Goal: Transaction & Acquisition: Subscribe to service/newsletter

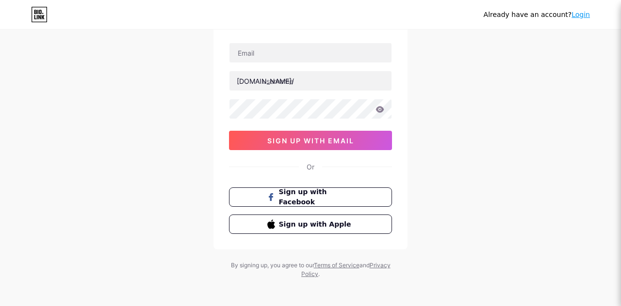
scroll to position [64, 0]
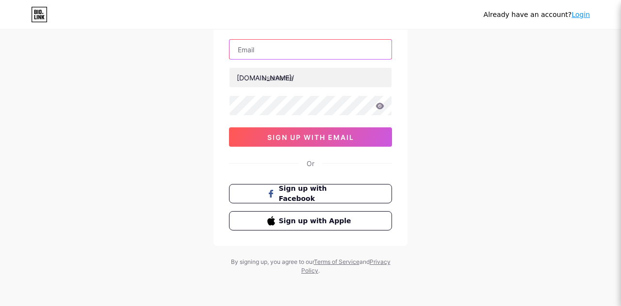
click at [272, 51] on input "text" at bounding box center [310, 49] width 162 height 19
paste input "[EMAIL_ADDRESS][DOMAIN_NAME]"
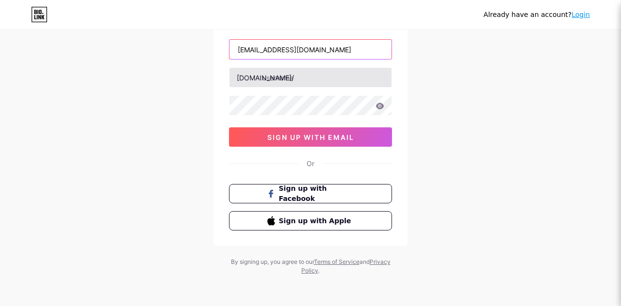
type input "[EMAIL_ADDRESS][DOMAIN_NAME]"
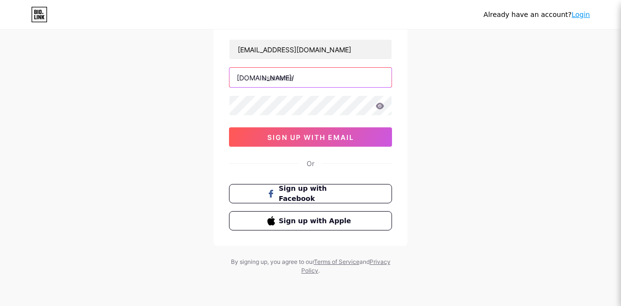
click at [298, 78] on input "text" at bounding box center [310, 77] width 162 height 19
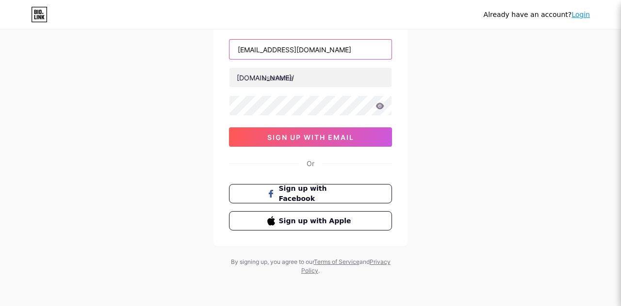
drag, startPoint x: 285, startPoint y: 48, endPoint x: 236, endPoint y: 48, distance: 49.0
click at [236, 48] on input "[EMAIL_ADDRESS][DOMAIN_NAME]" at bounding box center [310, 49] width 162 height 19
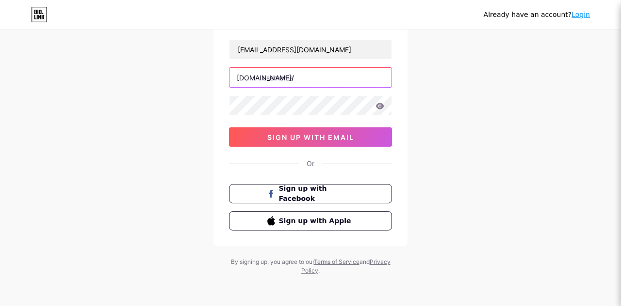
click at [269, 74] on input "text" at bounding box center [310, 77] width 162 height 19
paste input "womenslifestyl"
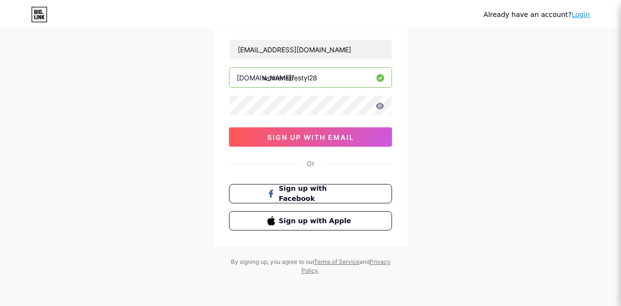
type input "womenslifestyl28"
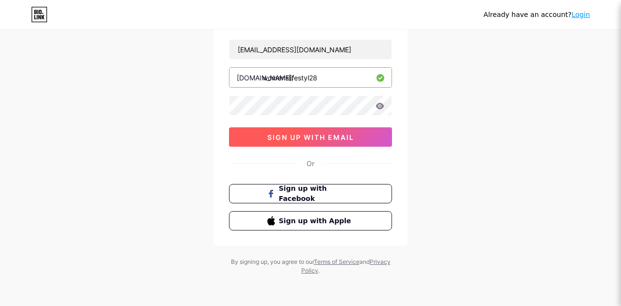
click at [377, 134] on button "sign up with email" at bounding box center [310, 137] width 163 height 19
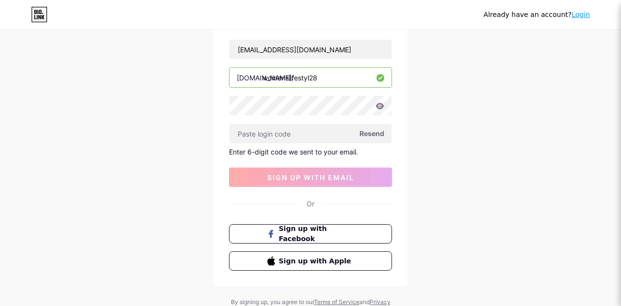
click at [374, 131] on span "Resend" at bounding box center [371, 133] width 25 height 10
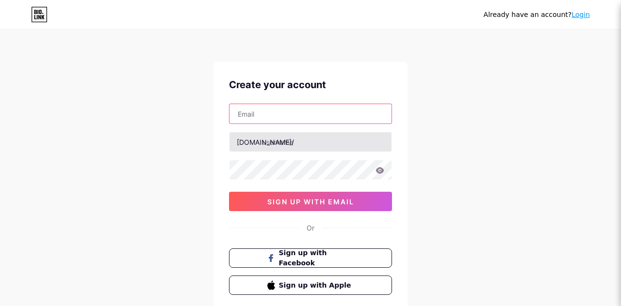
type input "[EMAIL_ADDRESS][DOMAIN_NAME]"
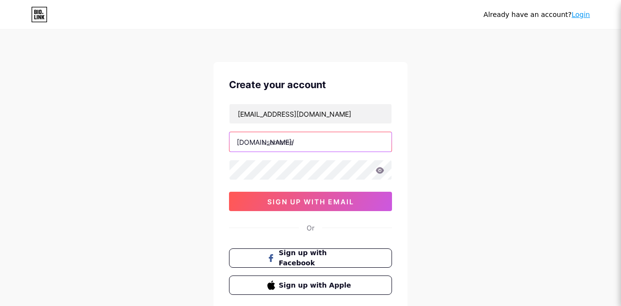
click at [342, 142] on input "text" at bounding box center [310, 141] width 162 height 19
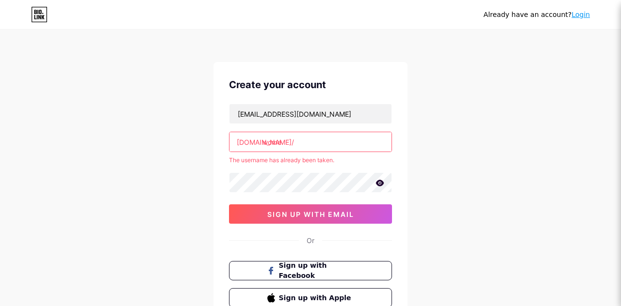
type input "women"
drag, startPoint x: 290, startPoint y: 143, endPoint x: 262, endPoint y: 143, distance: 28.1
click at [262, 143] on input "women" at bounding box center [310, 141] width 162 height 19
paste input "womenslifestyl"
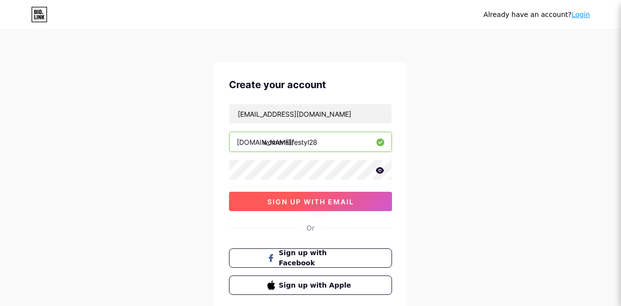
scroll to position [64, 0]
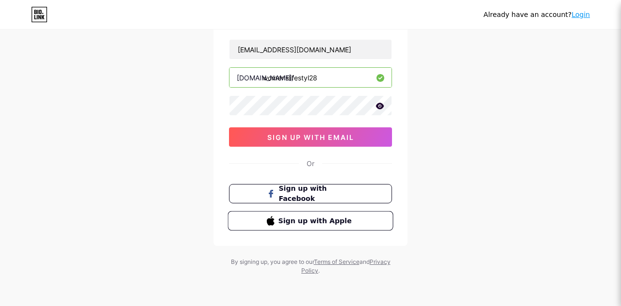
type input "womenslifestyl28"
click at [314, 218] on span "Sign up with Apple" at bounding box center [316, 221] width 76 height 10
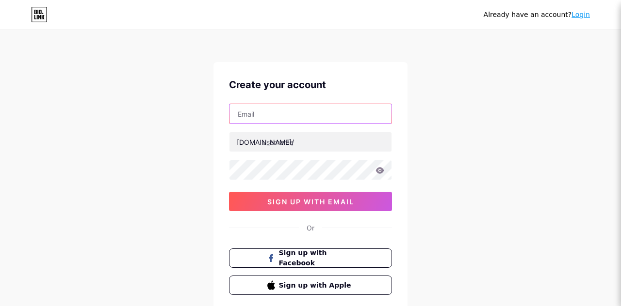
click at [256, 110] on input "text" at bounding box center [310, 113] width 162 height 19
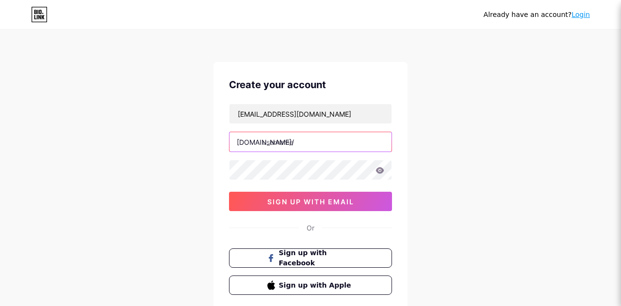
click at [305, 144] on input "text" at bounding box center [310, 141] width 162 height 19
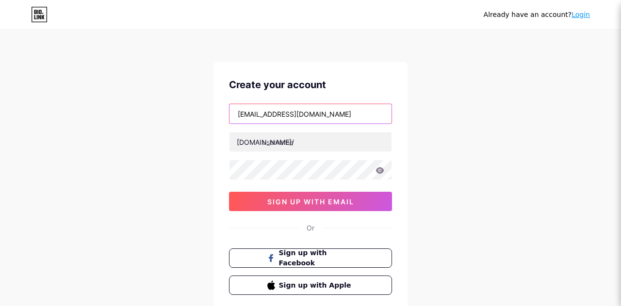
drag, startPoint x: 333, startPoint y: 117, endPoint x: 240, endPoint y: 113, distance: 93.2
click at [240, 113] on input "alzoubiyasmeen@gmail.com" at bounding box center [310, 113] width 162 height 19
type input "a"
drag, startPoint x: 247, startPoint y: 112, endPoint x: 237, endPoint y: 111, distance: 10.8
click at [237, 111] on input "a" at bounding box center [310, 113] width 162 height 19
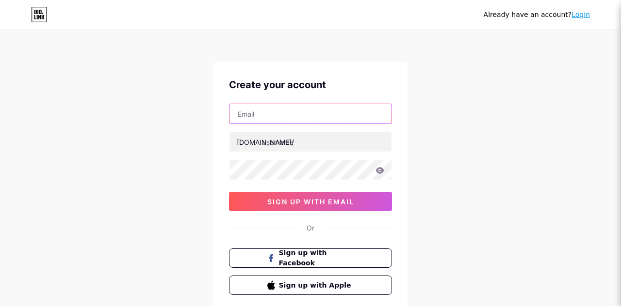
type input "w"
paste input "womenslifestyl"
click at [286, 112] on input "[EMAIL_ADDRESS][DOMAIN_NAME]" at bounding box center [310, 113] width 162 height 19
type input "womenslifestyl88@gmail.com"
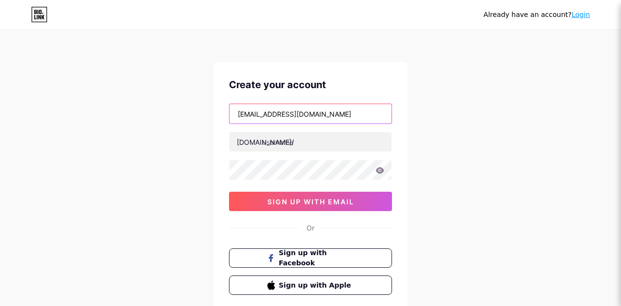
drag, startPoint x: 335, startPoint y: 115, endPoint x: 219, endPoint y: 112, distance: 115.9
click at [219, 112] on div "Create your account womenslifestyl88@gmail.com bio.link/ 0cAFcWeA7Y4dMLfMxSgyB9…" at bounding box center [310, 186] width 194 height 249
paste input "[EMAIL_ADDRESS][DOMAIN_NAME]"
drag, startPoint x: 285, startPoint y: 111, endPoint x: 235, endPoint y: 112, distance: 49.5
click at [235, 112] on input "[EMAIL_ADDRESS][DOMAIN_NAME]" at bounding box center [310, 113] width 162 height 19
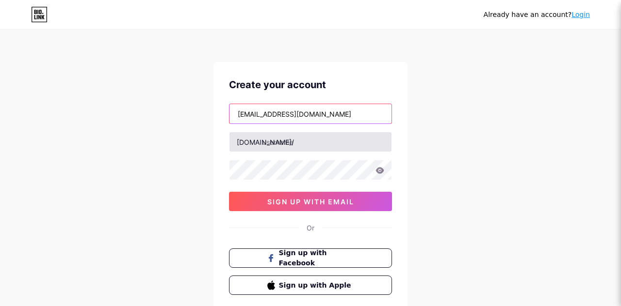
type input "[EMAIL_ADDRESS][DOMAIN_NAME]"
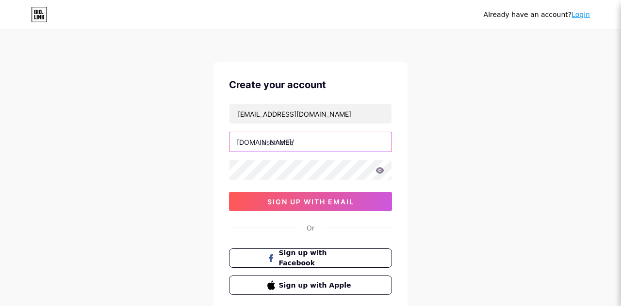
click at [313, 140] on input "text" at bounding box center [310, 141] width 162 height 19
paste input "womenslifestyl"
type input "womenslifestyl28"
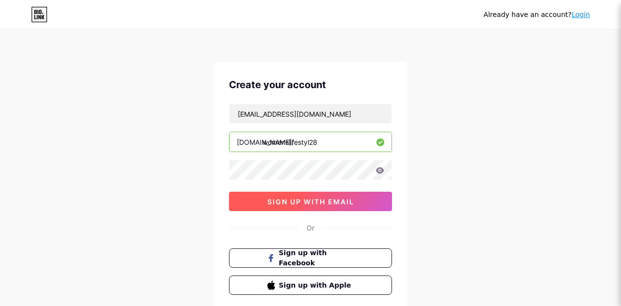
click at [320, 201] on span "sign up with email" at bounding box center [310, 202] width 87 height 8
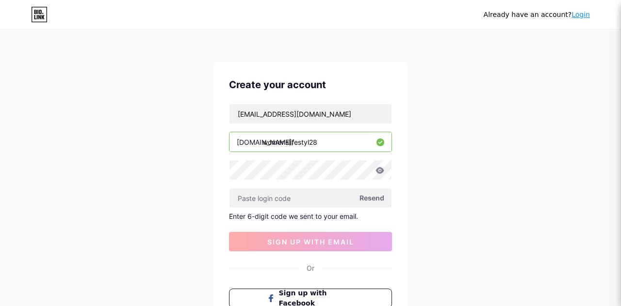
click at [377, 197] on span "Resend" at bounding box center [371, 198] width 25 height 10
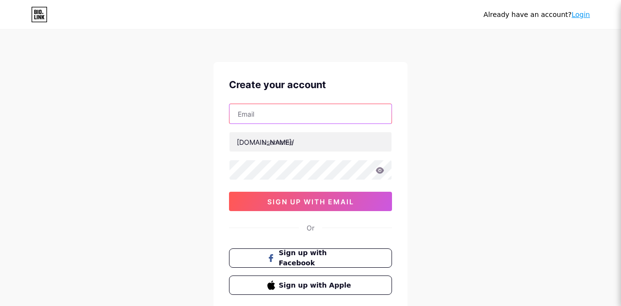
click at [337, 119] on input "text" at bounding box center [310, 113] width 162 height 19
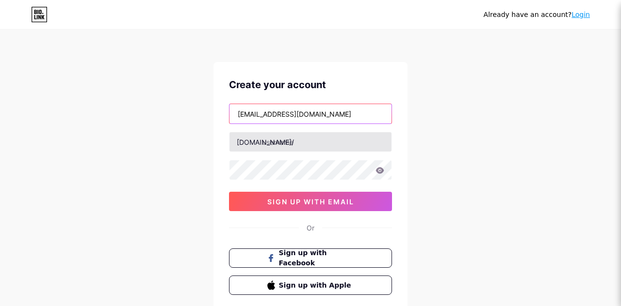
type input "womenlifestyl@gmail.com"
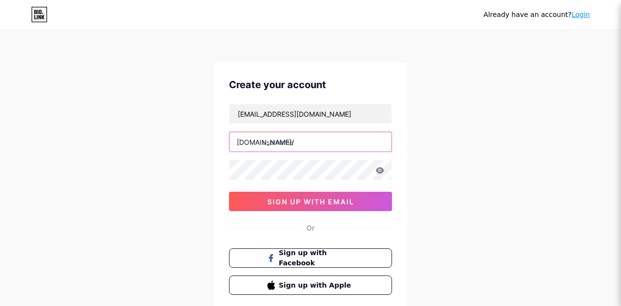
click at [329, 143] on input "text" at bounding box center [310, 141] width 162 height 19
type input "womenlifestyl28"
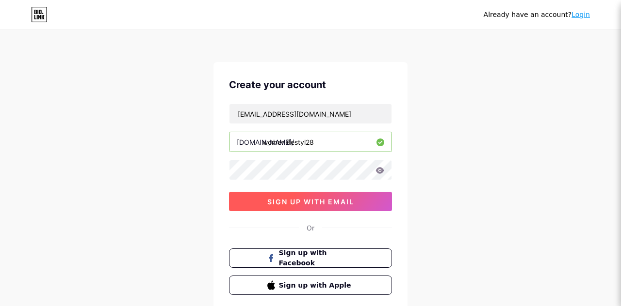
click at [328, 200] on span "sign up with email" at bounding box center [310, 202] width 87 height 8
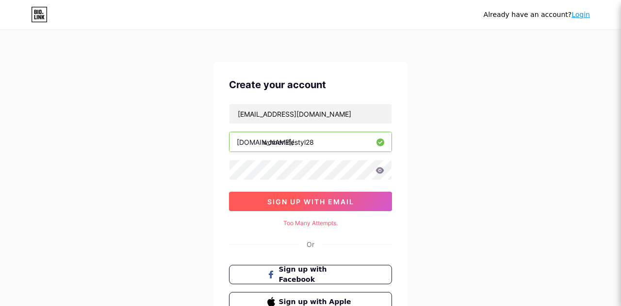
click at [367, 196] on button "sign up with email" at bounding box center [310, 201] width 163 height 19
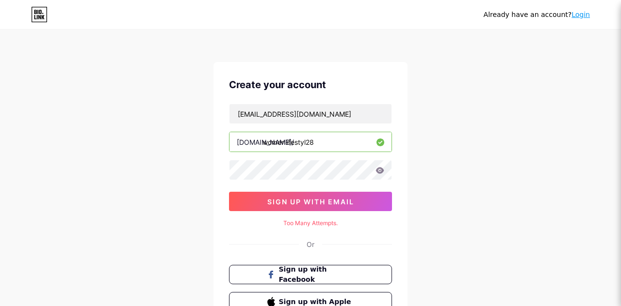
click at [579, 15] on link "Login" at bounding box center [580, 15] width 18 height 8
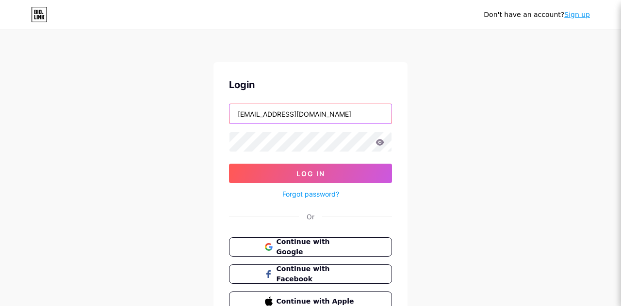
type input "womenlifestyl@gmail.com"
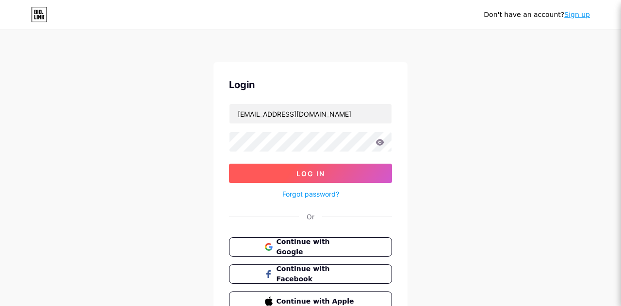
click at [366, 174] on button "Log In" at bounding box center [310, 173] width 163 height 19
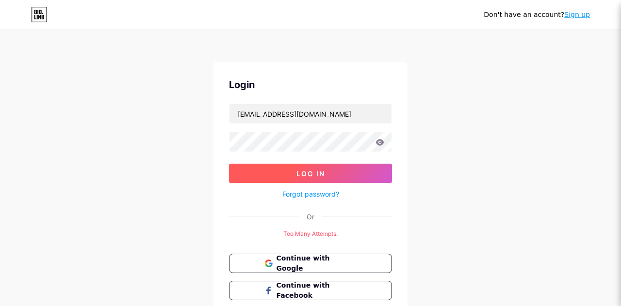
click at [366, 174] on button "Log In" at bounding box center [310, 173] width 163 height 19
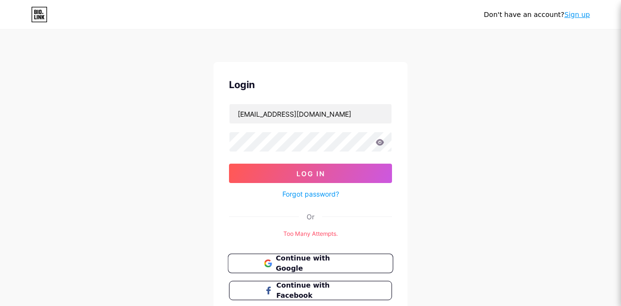
click at [324, 258] on span "Continue with Google" at bounding box center [315, 264] width 81 height 21
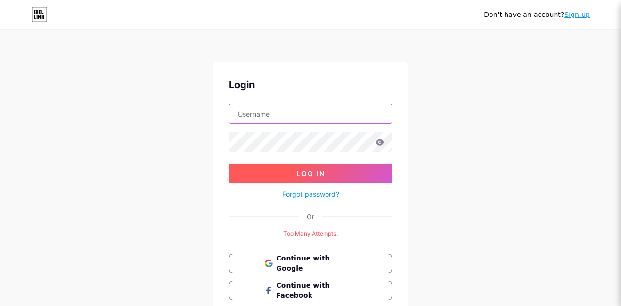
type input "[EMAIL_ADDRESS][DOMAIN_NAME]"
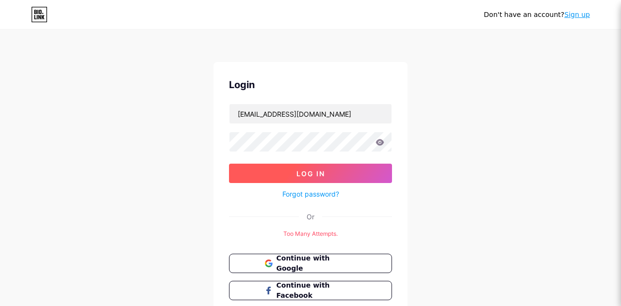
click at [377, 165] on button "Log In" at bounding box center [310, 173] width 163 height 19
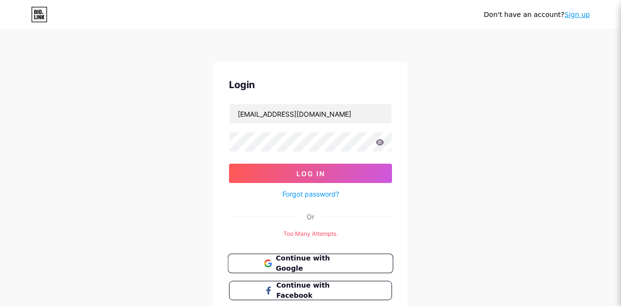
click at [349, 261] on span "Continue with Google" at bounding box center [315, 264] width 81 height 21
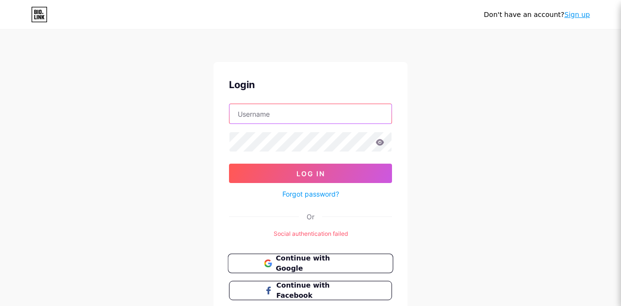
type input "[EMAIL_ADDRESS][DOMAIN_NAME]"
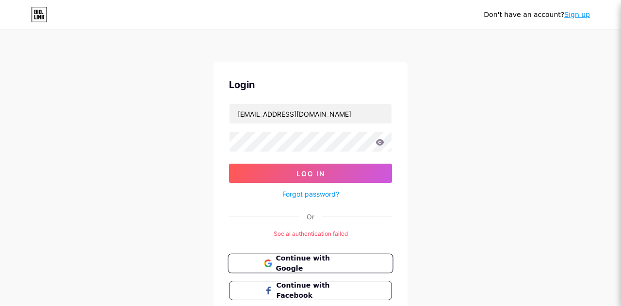
click at [352, 264] on span "Continue with Google" at bounding box center [315, 264] width 81 height 21
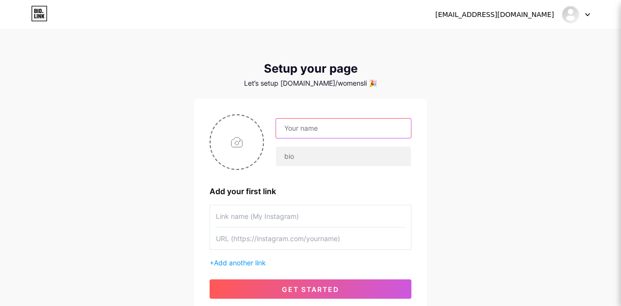
click at [339, 128] on input "text" at bounding box center [343, 128] width 135 height 19
click at [317, 129] on input "womenstyle28" at bounding box center [343, 128] width 135 height 19
click at [347, 132] on input "womenstyle28" at bounding box center [343, 128] width 135 height 19
type input "womenstyle28"
click at [461, 105] on div "[EMAIL_ADDRESS][DOMAIN_NAME] Dashboard Logout Setup your page Let’s setup [DOMA…" at bounding box center [310, 173] width 621 height 346
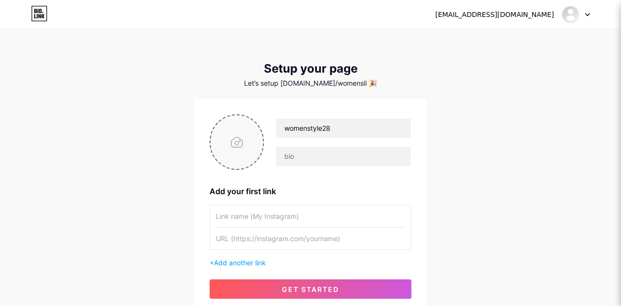
click at [238, 139] on input "file" at bounding box center [236, 142] width 52 height 54
type input "C:\fakepath\DUqQ+YpxSteDhTKS0dItsw.jpg"
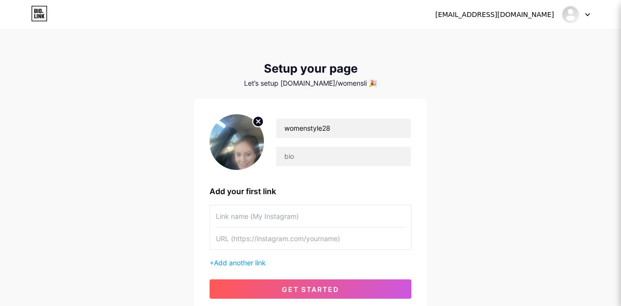
click at [259, 121] on circle at bounding box center [258, 121] width 11 height 11
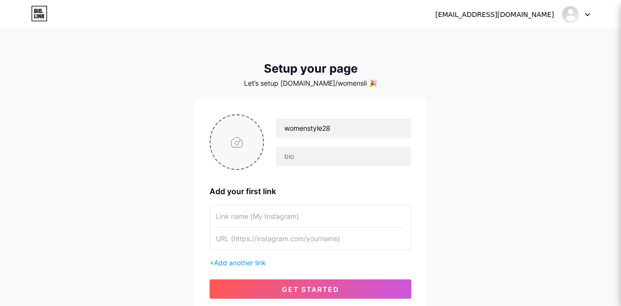
click at [41, 12] on icon at bounding box center [39, 14] width 16 height 16
click at [589, 13] on icon at bounding box center [587, 14] width 5 height 3
click at [502, 40] on link "Dashboard" at bounding box center [529, 40] width 120 height 26
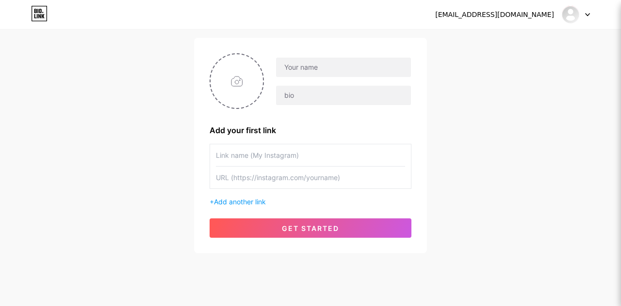
scroll to position [78, 0]
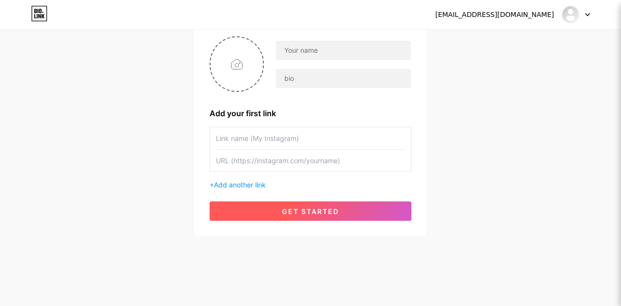
click at [394, 211] on button "get started" at bounding box center [310, 211] width 202 height 19
